Goal: Task Accomplishment & Management: Use online tool/utility

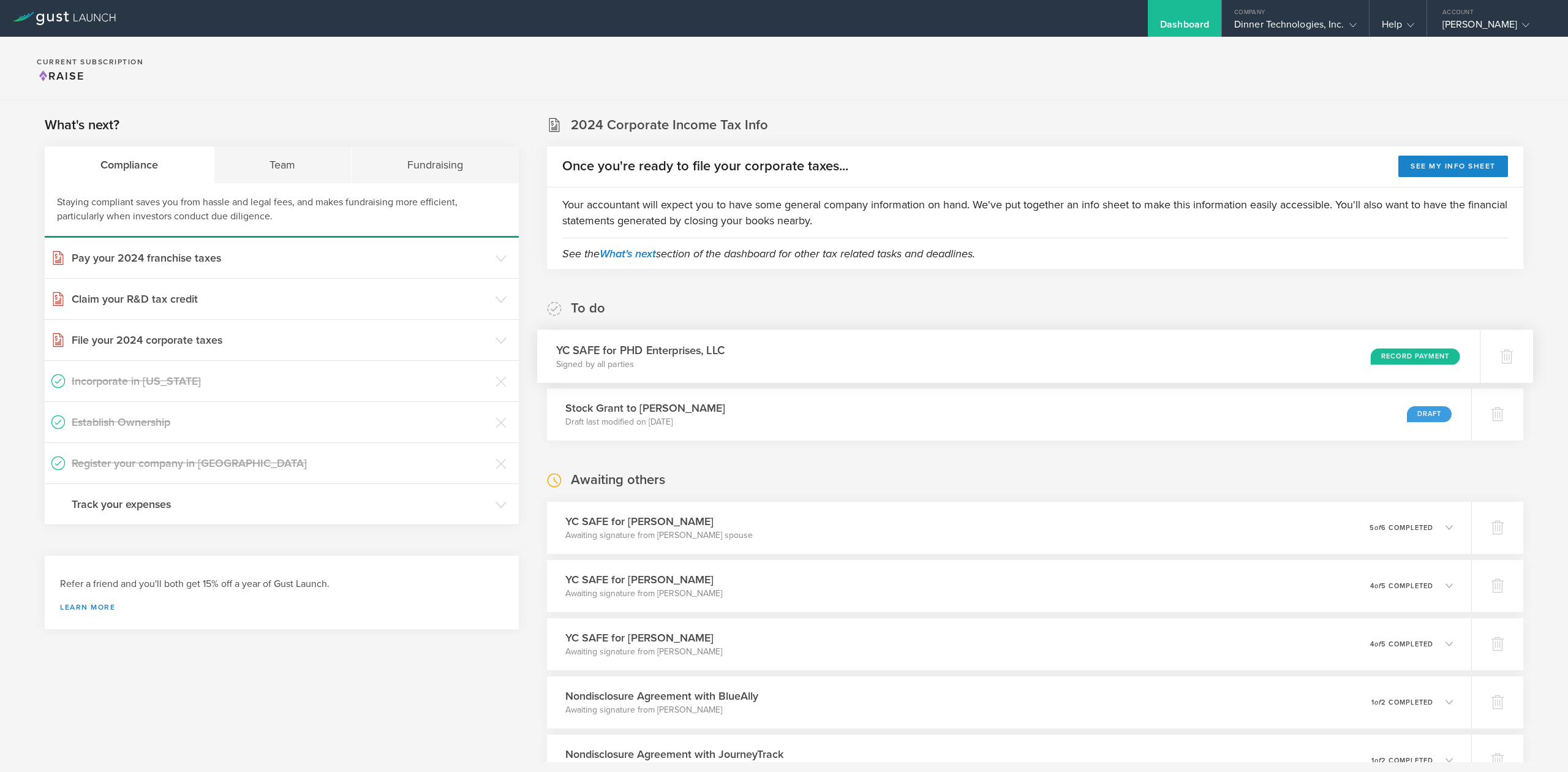
click at [1432, 361] on div "Record Payment" at bounding box center [1416, 356] width 90 height 17
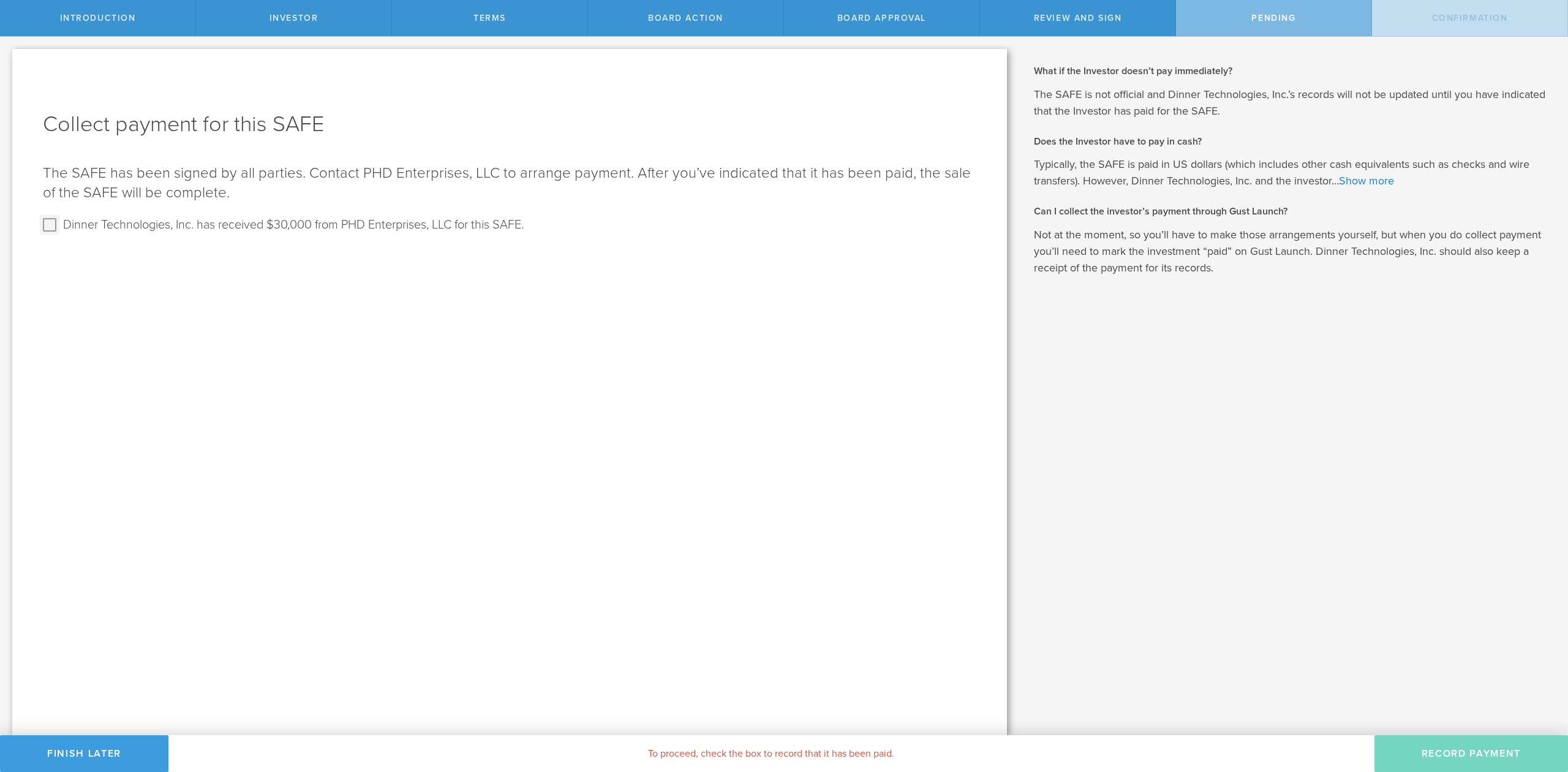
click at [47, 226] on input "Dinner Technologies, Inc. has received $30,000 from PHD Enterprises, LLC for th…" at bounding box center [49, 224] width 19 height 19
checkbox input "true"
click at [1476, 751] on button "Record Payment" at bounding box center [1471, 753] width 194 height 36
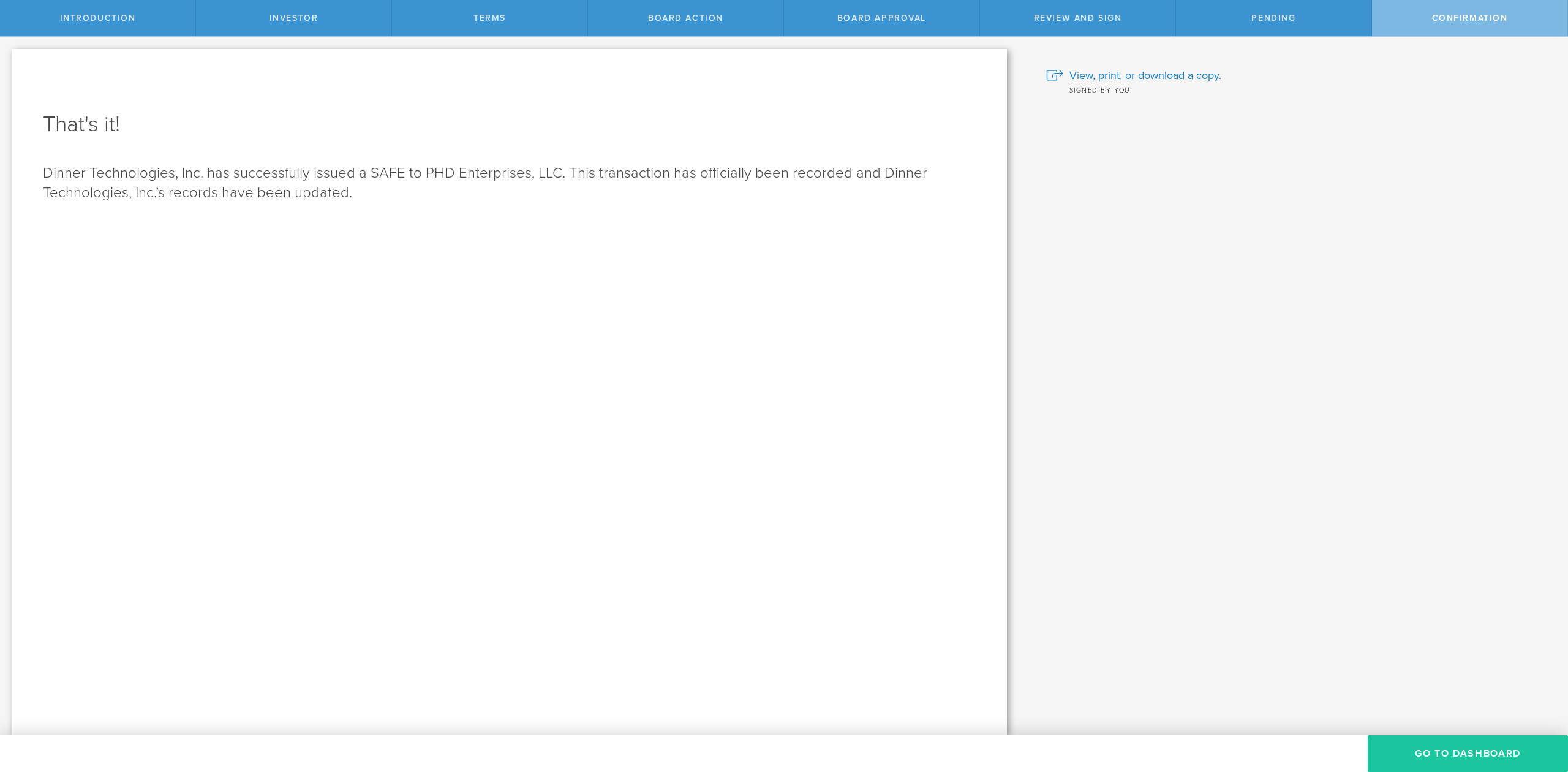
click at [1412, 756] on button "Go To Dashboard" at bounding box center [1467, 753] width 201 height 36
